Goal: Task Accomplishment & Management: Manage account settings

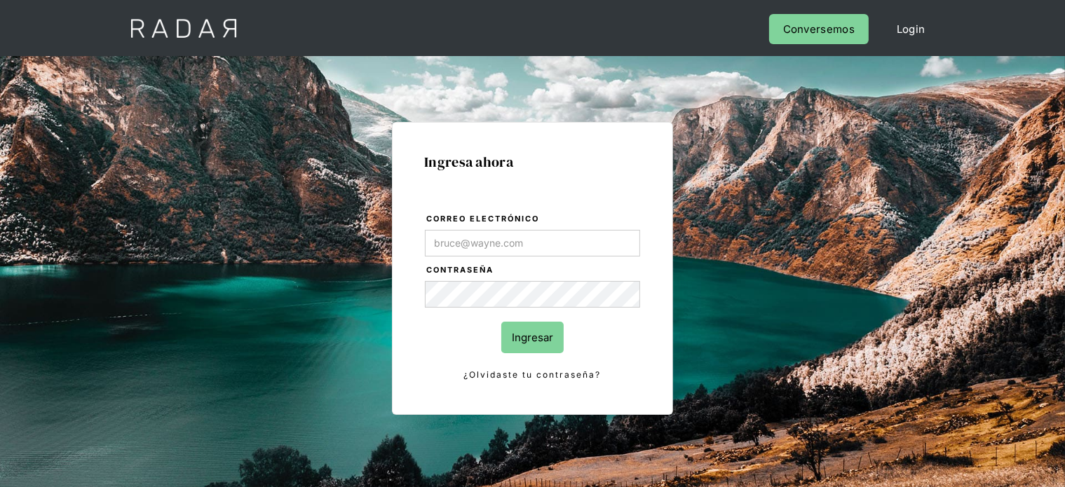
click at [544, 232] on input "Correo electrónico" at bounding box center [532, 243] width 215 height 27
type input "[PERSON_NAME][EMAIL_ADDRESS][DOMAIN_NAME]"
click at [542, 339] on input "Ingresar" at bounding box center [532, 338] width 62 height 32
